Goal: Task Accomplishment & Management: Manage account settings

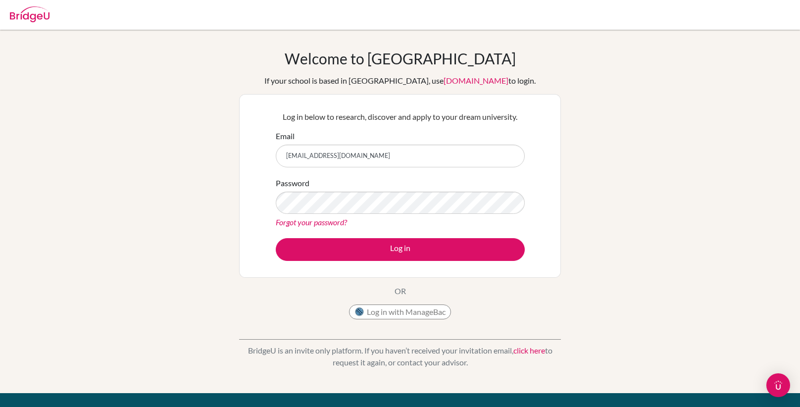
click at [276, 238] on button "Log in" at bounding box center [400, 249] width 249 height 23
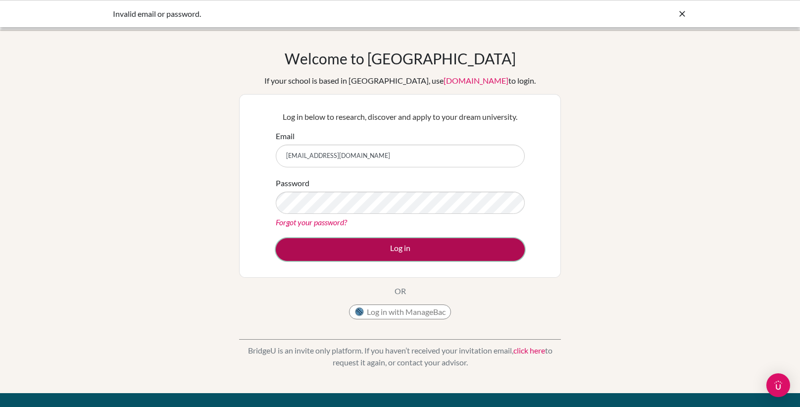
click at [339, 251] on button "Log in" at bounding box center [400, 249] width 249 height 23
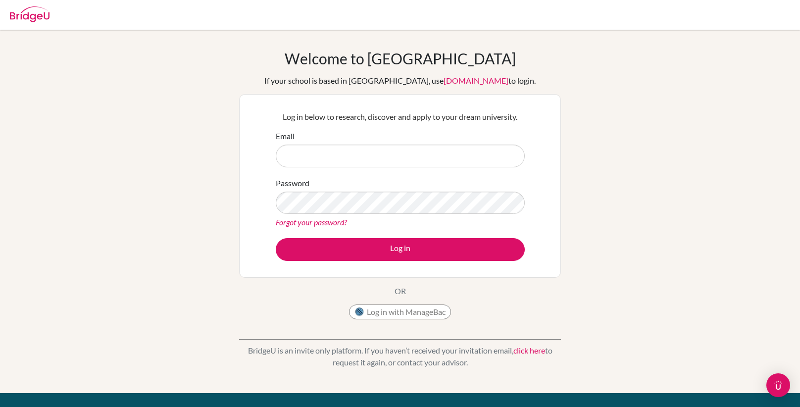
click at [298, 154] on input "Email" at bounding box center [400, 156] width 249 height 23
click at [530, 351] on link "click here" at bounding box center [529, 349] width 32 height 9
click at [527, 348] on link "click here" at bounding box center [529, 349] width 32 height 9
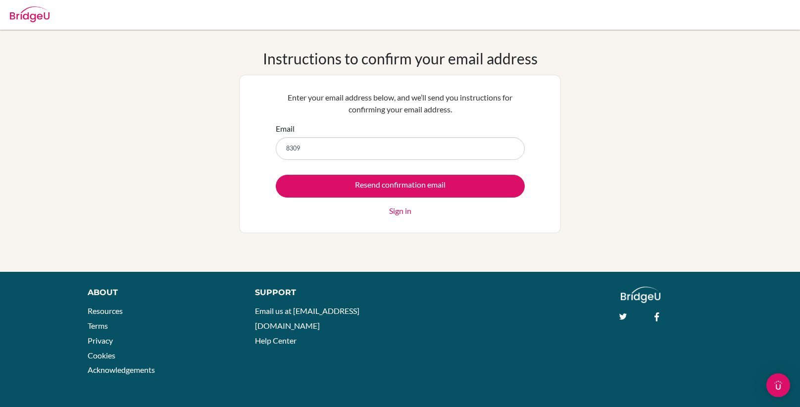
type input "8309@gsis.ac.in"
click at [397, 213] on link "Sign in" at bounding box center [400, 211] width 22 height 12
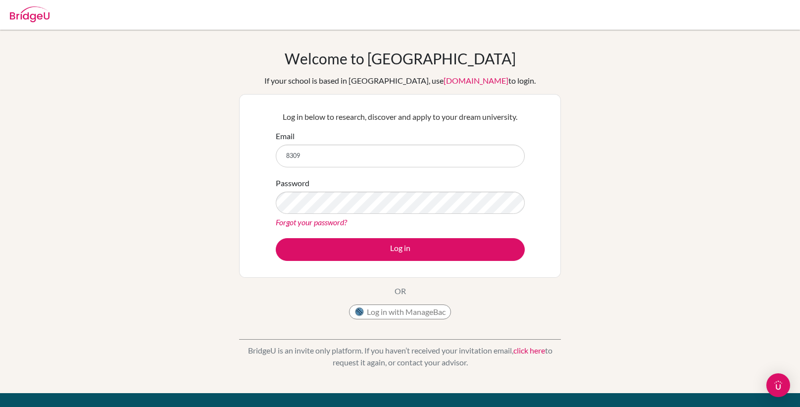
type input "[EMAIL_ADDRESS][DOMAIN_NAME]"
click at [276, 238] on button "Log in" at bounding box center [400, 249] width 249 height 23
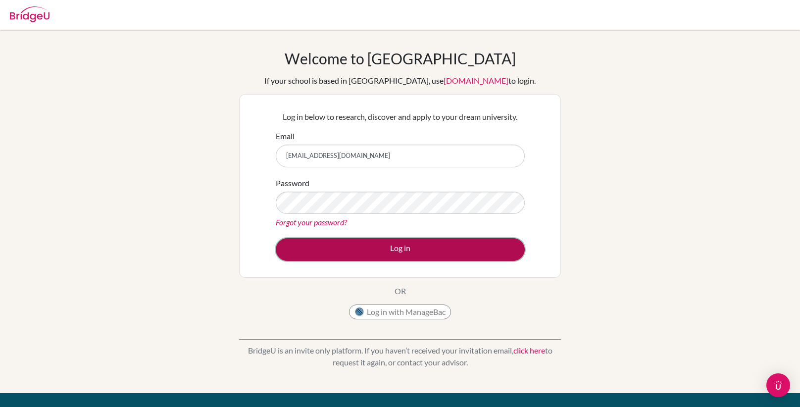
click at [362, 253] on button "Log in" at bounding box center [400, 249] width 249 height 23
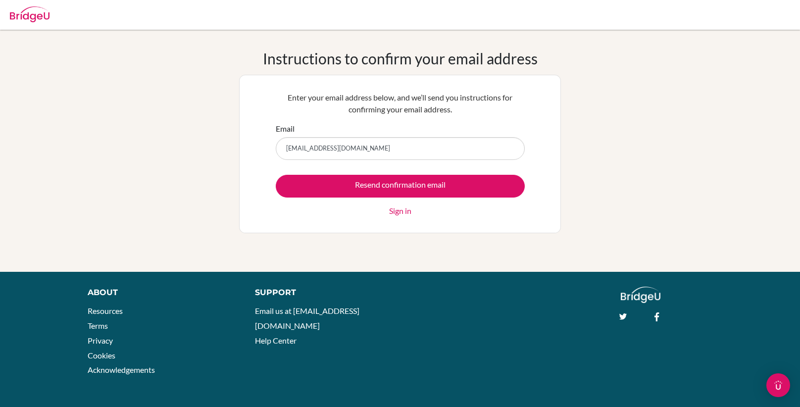
click at [398, 211] on link "Sign in" at bounding box center [400, 211] width 22 height 12
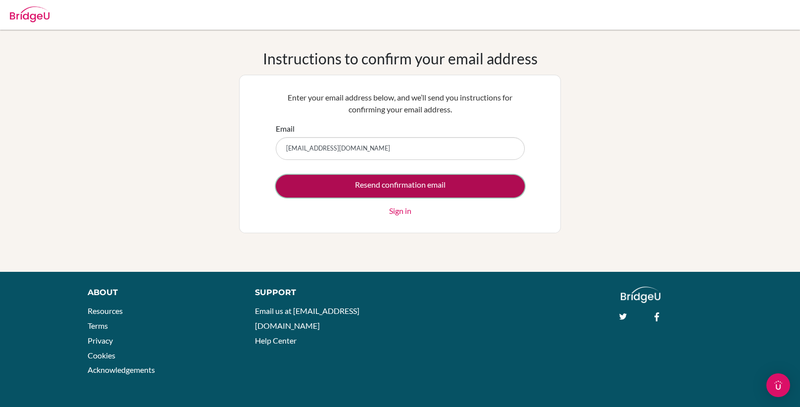
click at [376, 189] on input "Resend confirmation email" at bounding box center [400, 186] width 249 height 23
